Goal: Register for event/course

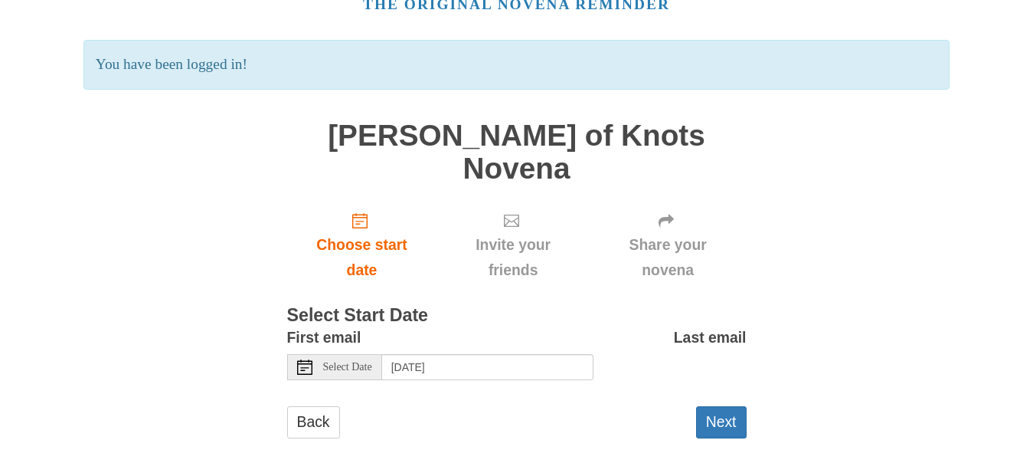
scroll to position [80, 0]
click at [367, 362] on span "Select Date" at bounding box center [347, 367] width 49 height 11
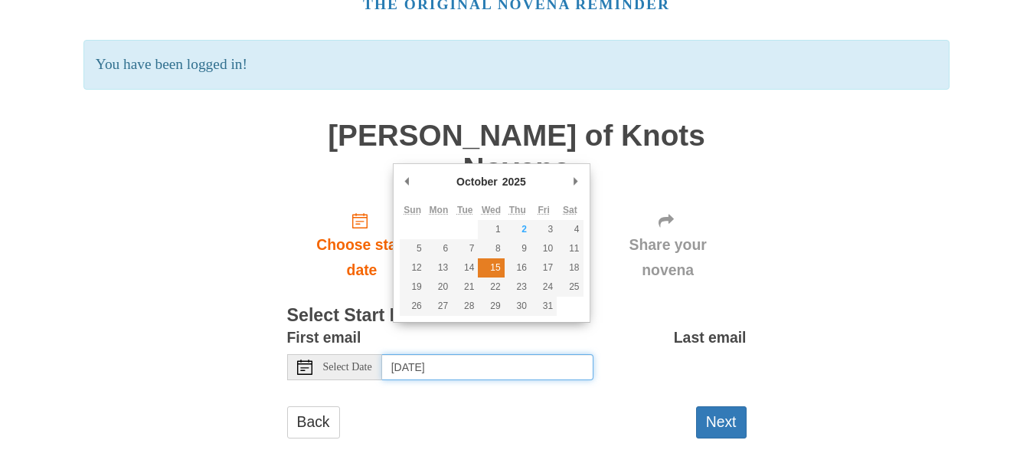
type input "Wednesday, October 15th"
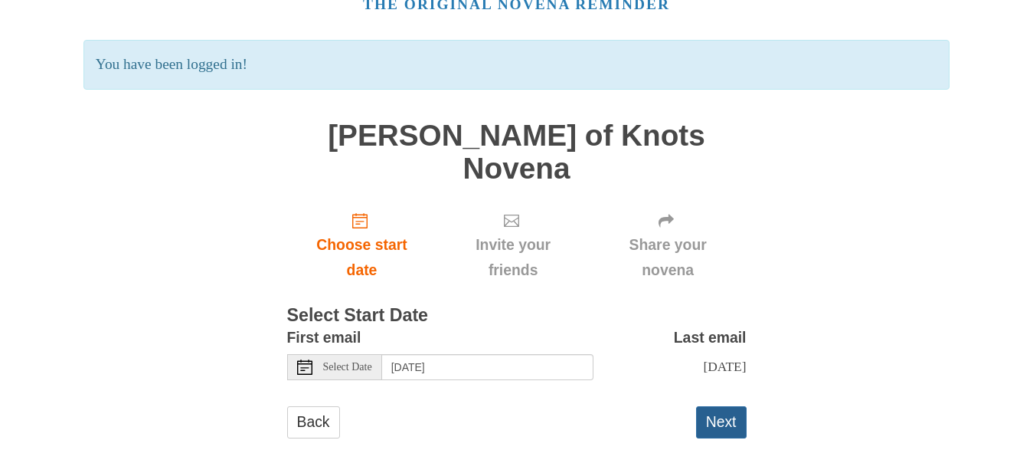
click at [725, 406] on button "Next" at bounding box center [721, 421] width 51 height 31
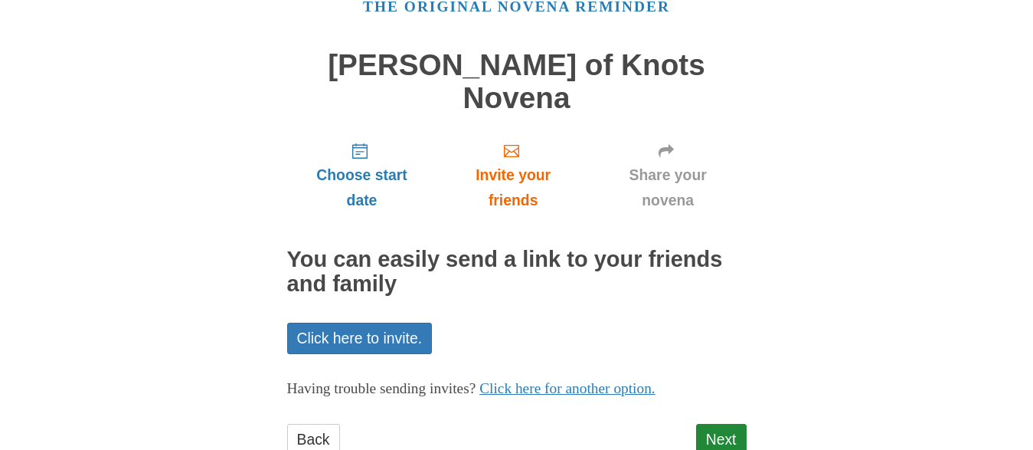
scroll to position [96, 0]
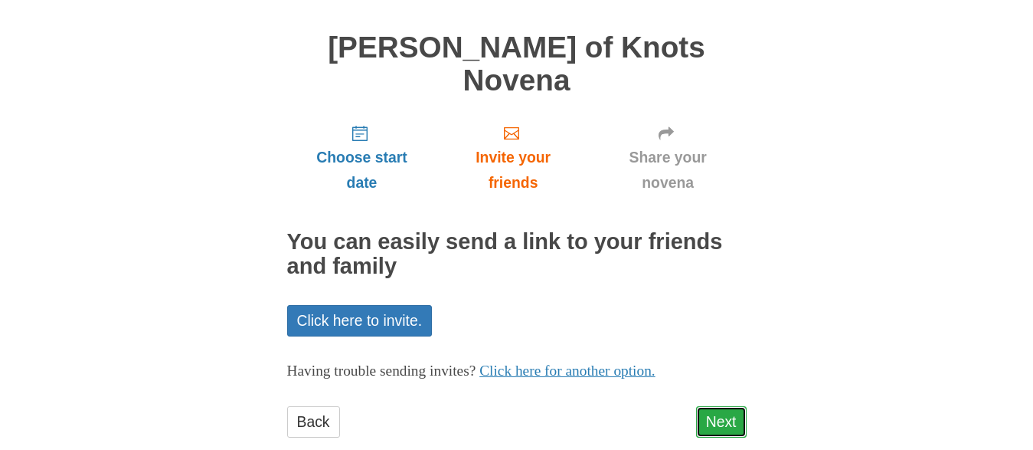
click at [712, 406] on link "Next" at bounding box center [721, 421] width 51 height 31
